Goal: Go to known website: Access a specific website the user already knows

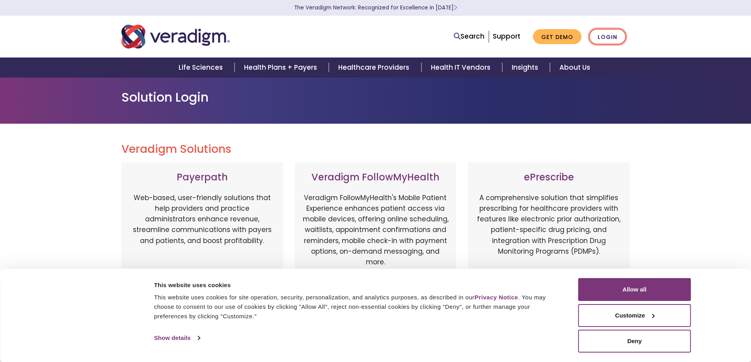
click at [592, 36] on link "Login" at bounding box center [607, 37] width 37 height 16
click at [656, 293] on button "Allow all" at bounding box center [634, 289] width 113 height 23
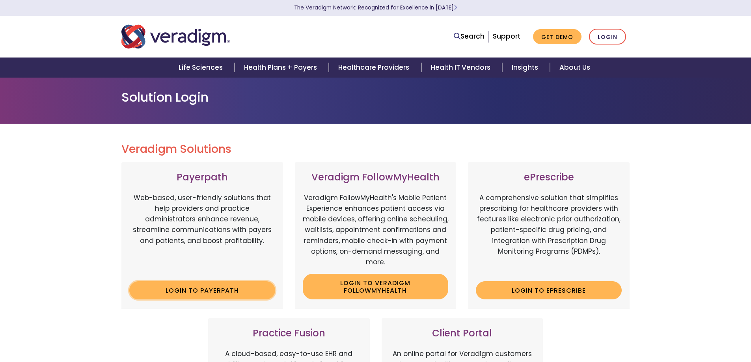
click at [165, 288] on link "Login to Payerpath" at bounding box center [202, 291] width 146 height 18
